Goal: Task Accomplishment & Management: Manage account settings

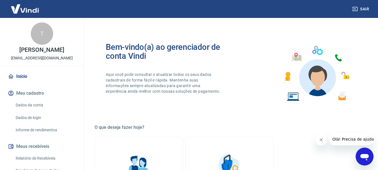
click at [31, 13] on img at bounding box center [25, 8] width 36 height 17
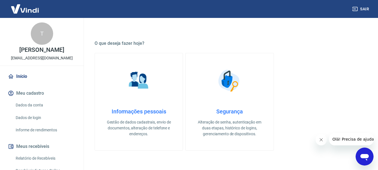
click at [16, 8] on img at bounding box center [25, 8] width 36 height 17
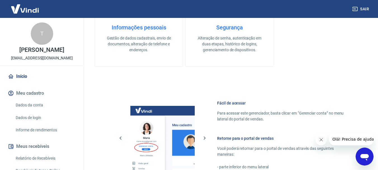
click at [320, 139] on icon "Fechar mensagem da empresa" at bounding box center [320, 139] width 3 height 3
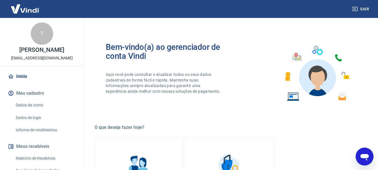
click at [42, 37] on div "T" at bounding box center [42, 33] width 22 height 22
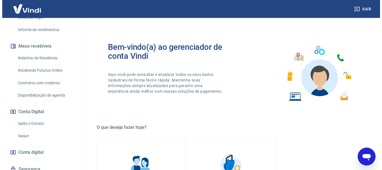
scroll to position [128, 0]
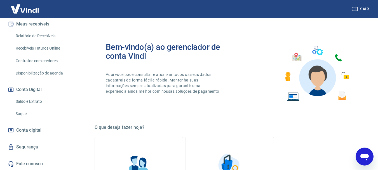
click at [29, 100] on link "Saldo e Extrato" at bounding box center [44, 101] width 63 height 11
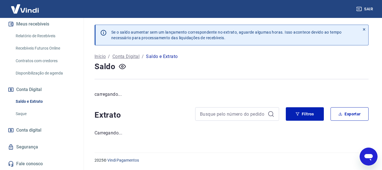
click at [26, 87] on button "Conta Digital" at bounding box center [42, 89] width 70 height 12
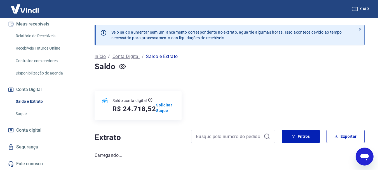
click at [31, 130] on span "Conta digital" at bounding box center [28, 130] width 25 height 8
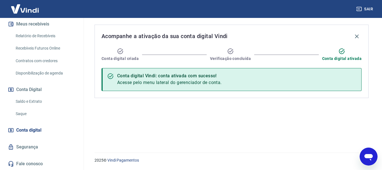
click at [27, 149] on link "Segurança" at bounding box center [42, 147] width 70 height 12
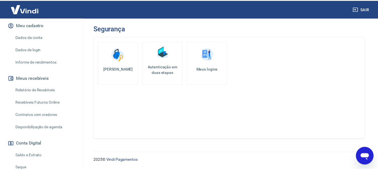
scroll to position [16, 0]
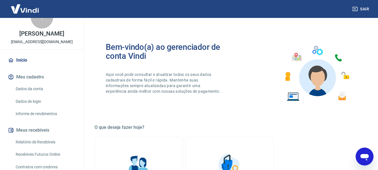
click at [359, 7] on button "Sair" at bounding box center [361, 9] width 20 height 10
